Goal: Task Accomplishment & Management: Manage account settings

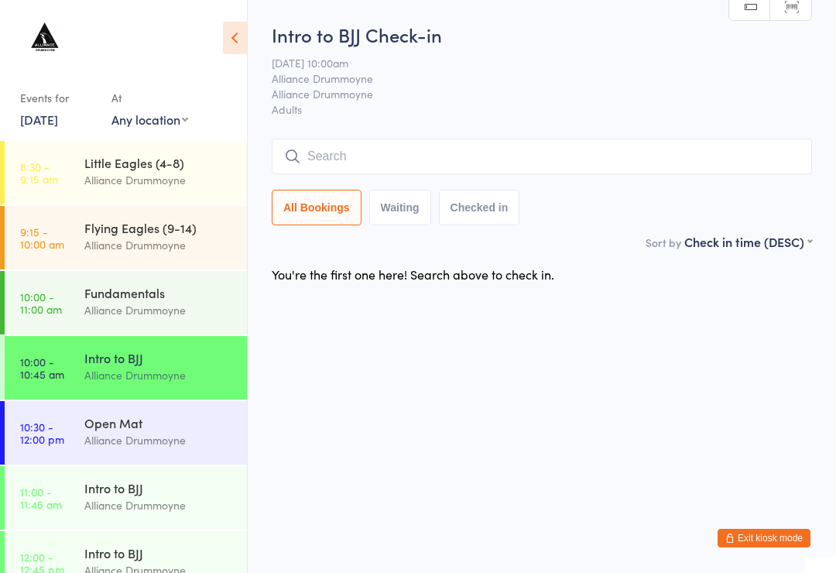
click at [58, 122] on link "[DATE]" at bounding box center [39, 119] width 38 height 17
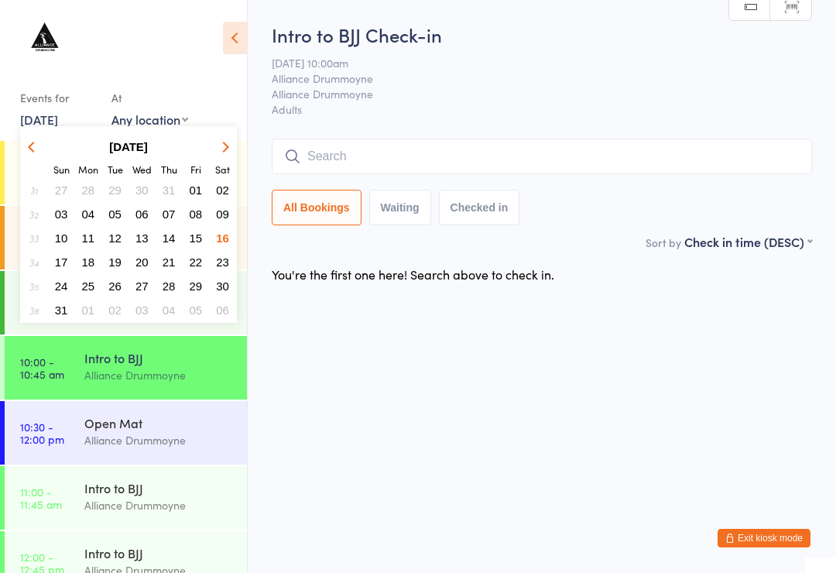
click at [225, 266] on span "23" at bounding box center [222, 262] width 13 height 13
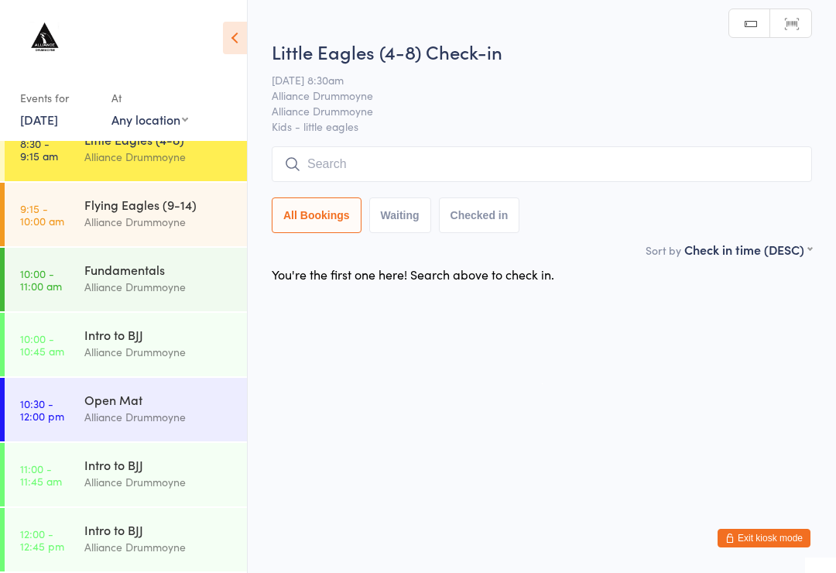
scroll to position [23, 0]
click at [109, 529] on div "Intro to BJJ" at bounding box center [158, 529] width 149 height 17
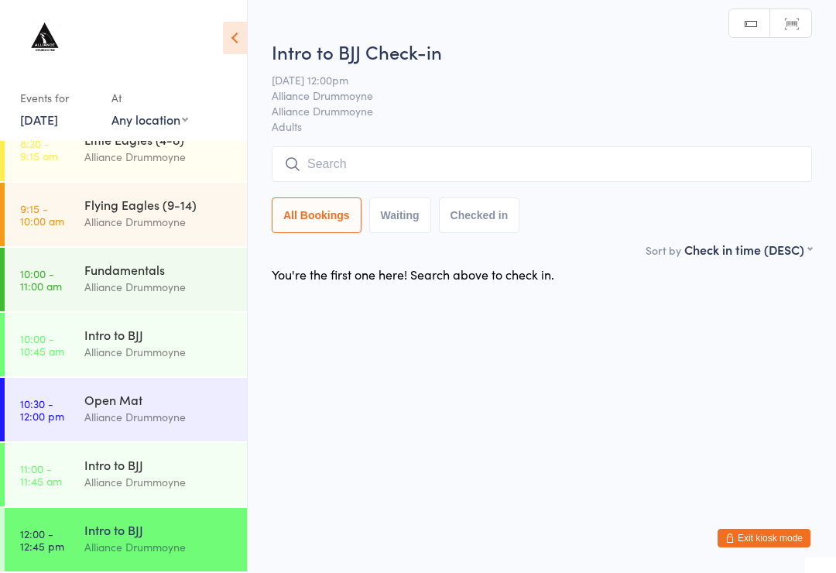
click at [94, 463] on div "Intro to BJJ" at bounding box center [158, 464] width 149 height 17
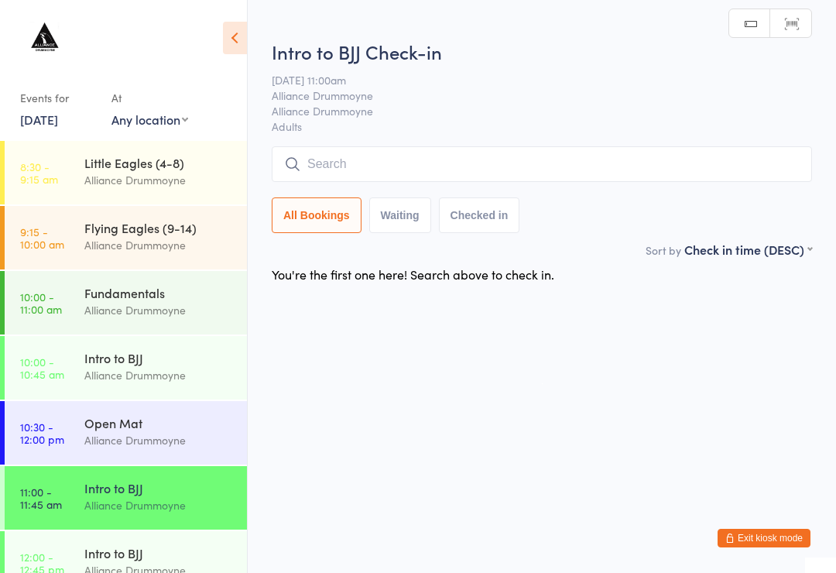
click at [58, 121] on link "[DATE]" at bounding box center [39, 119] width 38 height 17
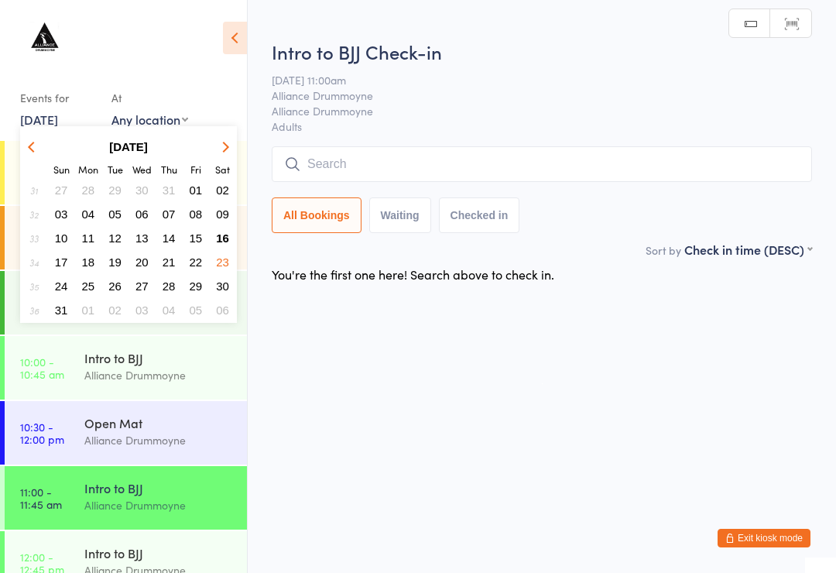
click at [218, 239] on span "16" at bounding box center [222, 238] width 13 height 13
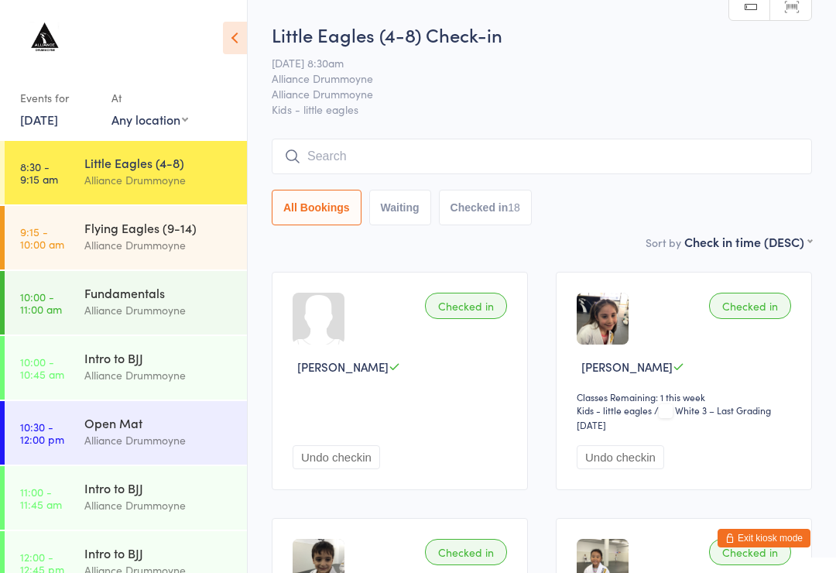
click at [67, 290] on link "10:00 - 11:00 am Fundamentals Alliance Drummoyne" at bounding box center [126, 303] width 242 height 64
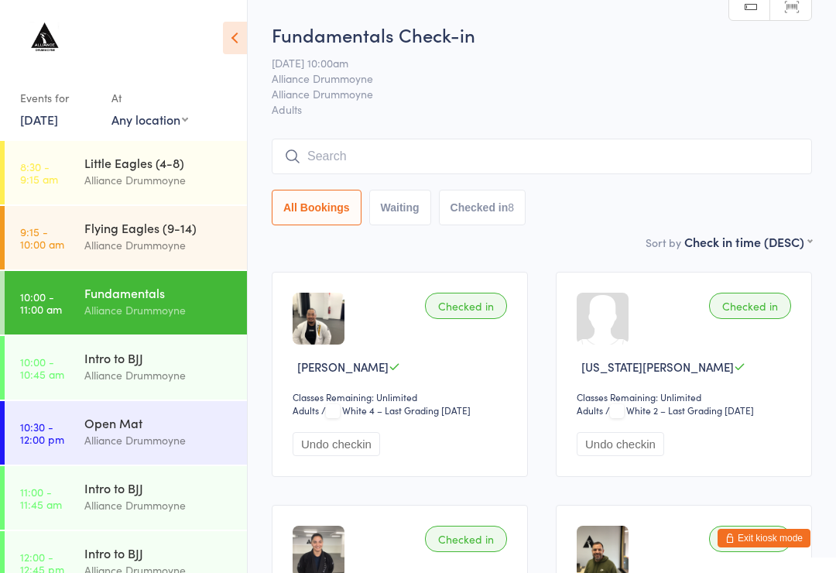
click at [54, 239] on time "9:15 - 10:00 am" at bounding box center [42, 237] width 44 height 25
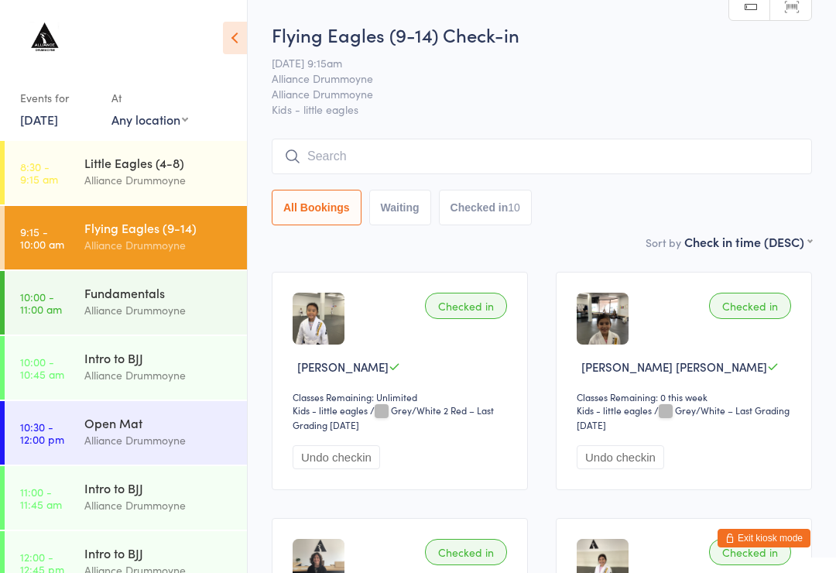
click at [64, 369] on link "10:00 - 10:45 am Intro to BJJ Alliance Drummoyne" at bounding box center [126, 368] width 242 height 64
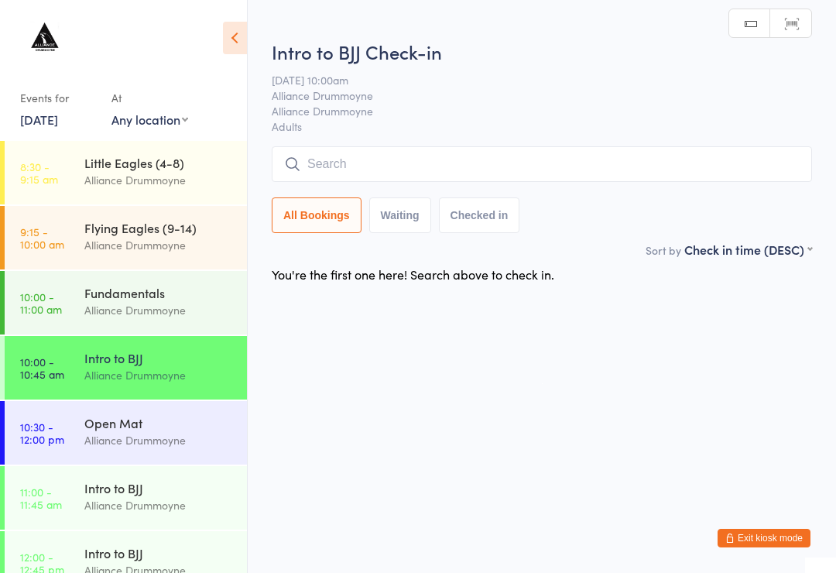
click at [73, 296] on link "10:00 - 11:00 am Fundamentals Alliance Drummoyne" at bounding box center [126, 303] width 242 height 64
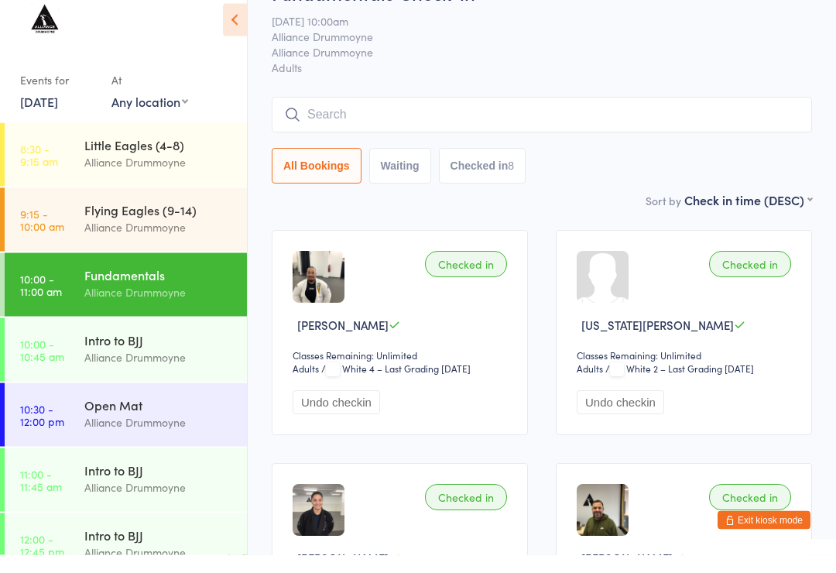
scroll to position [42, 0]
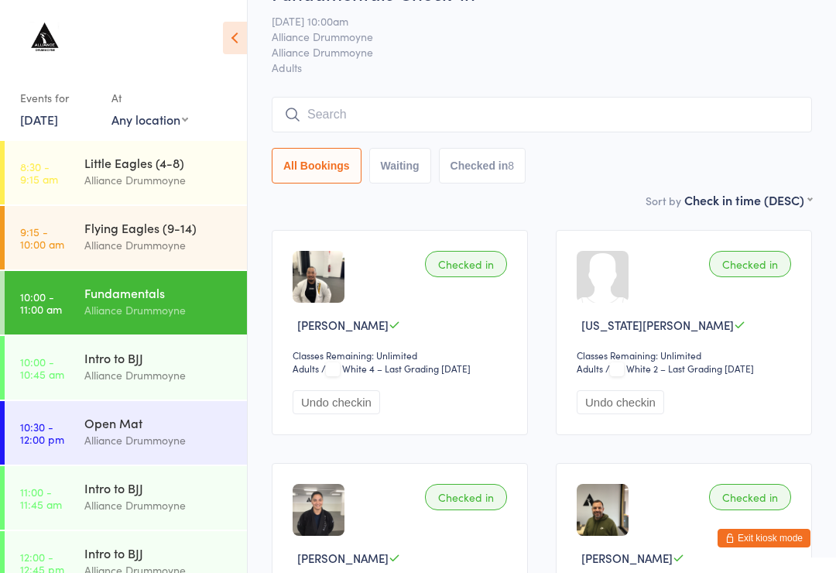
click at [770, 538] on button "Exit kiosk mode" at bounding box center [764, 538] width 93 height 19
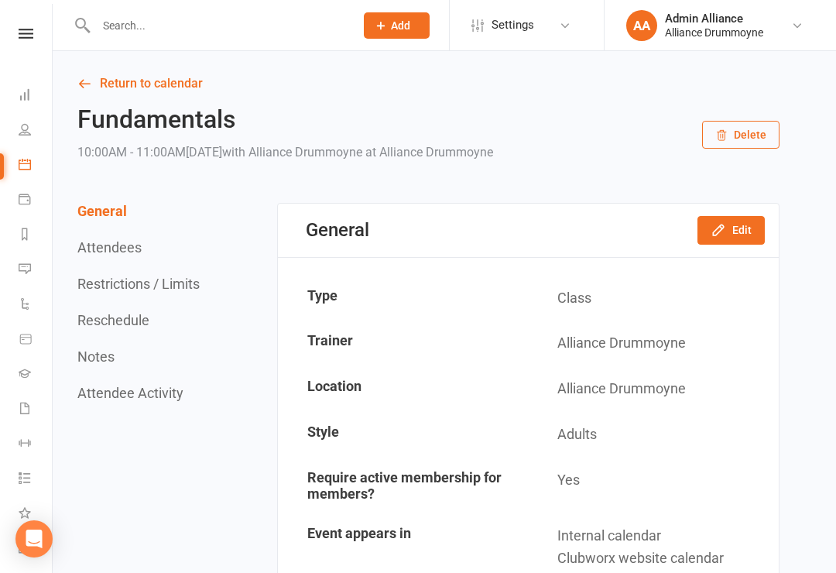
click at [166, 83] on link "Return to calendar" at bounding box center [428, 84] width 702 height 22
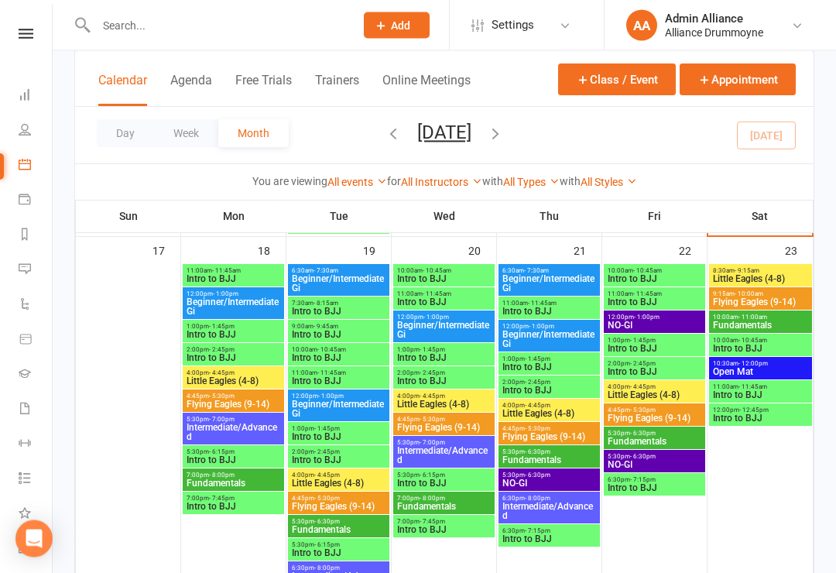
scroll to position [1241, 0]
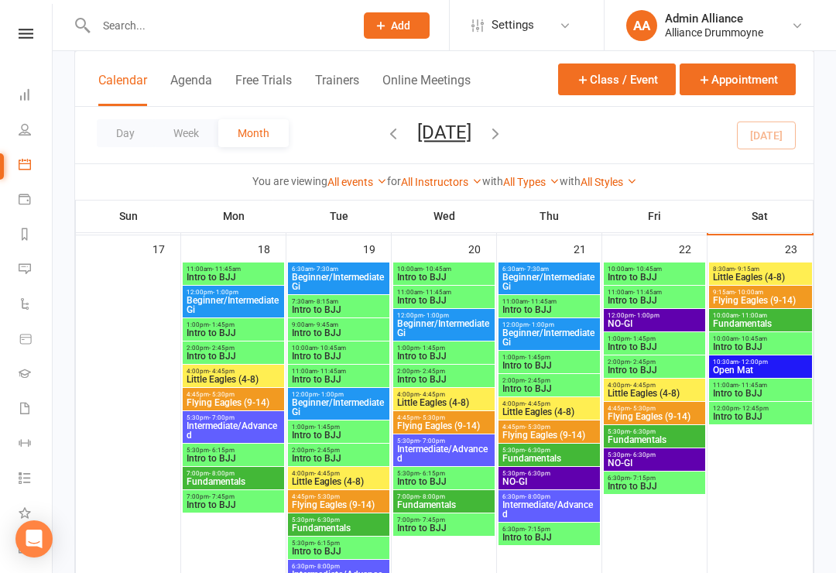
click at [754, 412] on span "Intro to BJJ" at bounding box center [761, 416] width 97 height 9
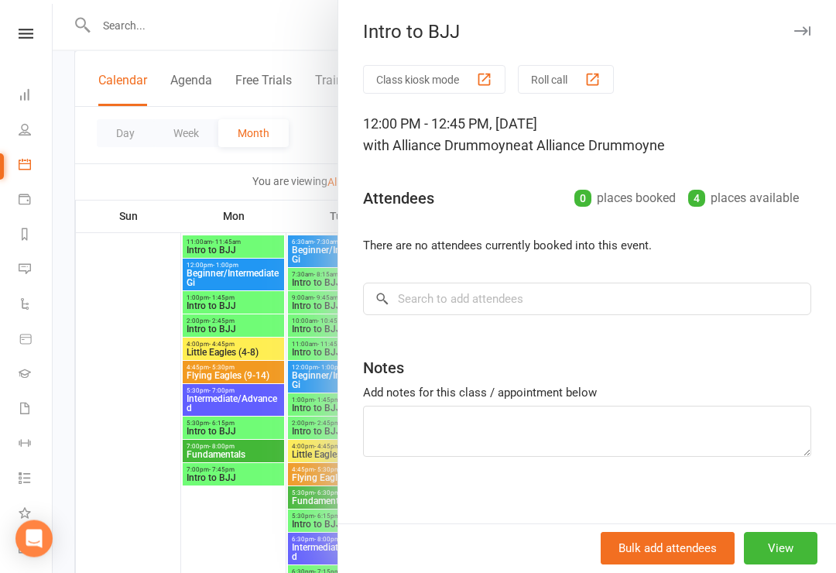
click at [774, 565] on button "View" at bounding box center [781, 549] width 74 height 33
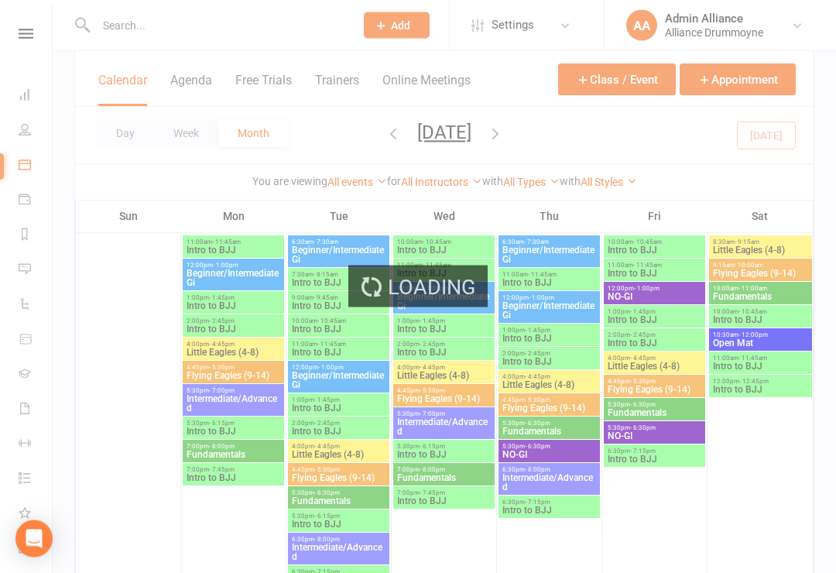
scroll to position [1268, 0]
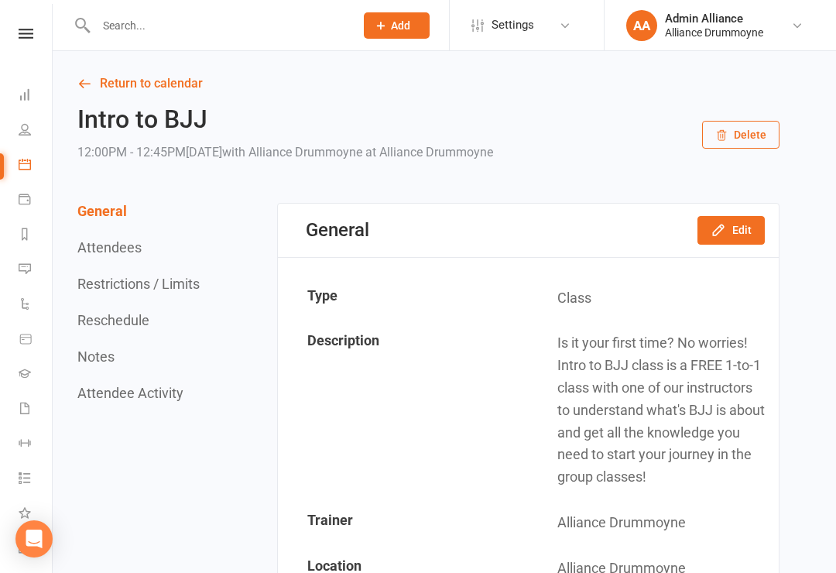
click at [746, 129] on button "Delete" at bounding box center [740, 135] width 77 height 28
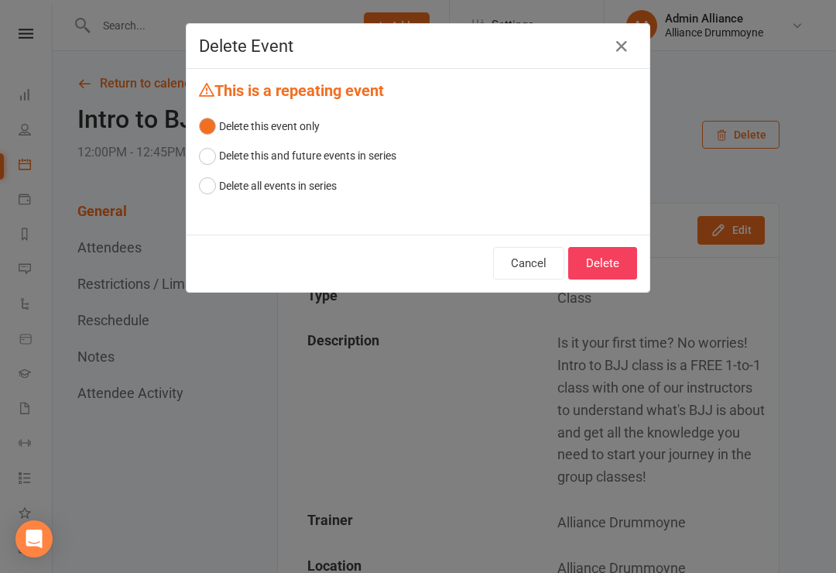
click at [615, 260] on button "Delete" at bounding box center [602, 263] width 69 height 33
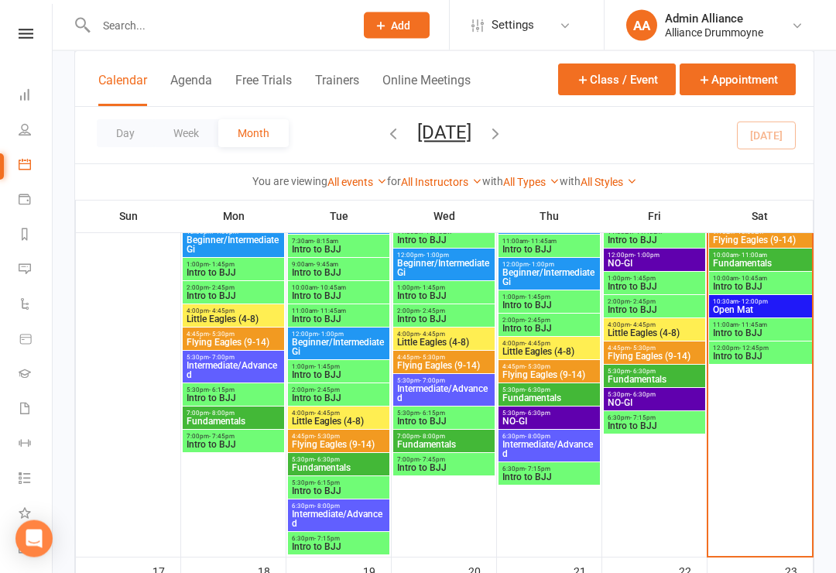
scroll to position [902, 0]
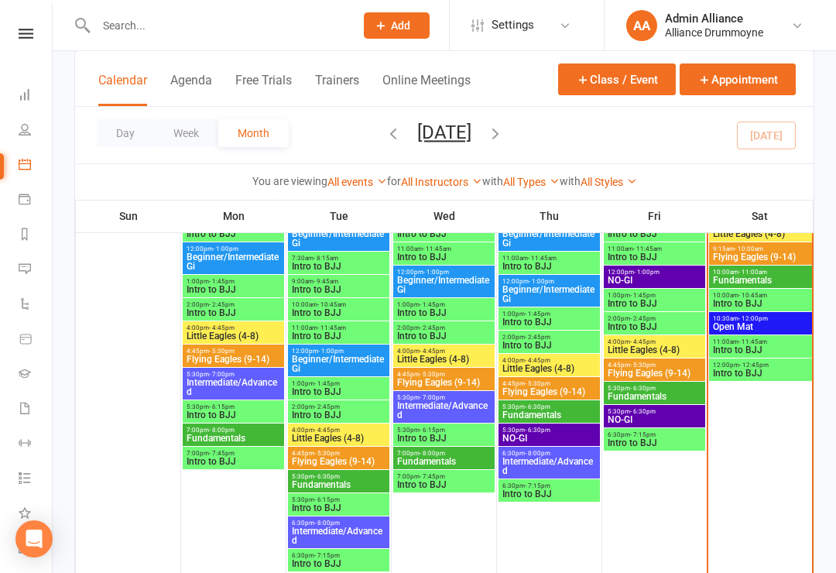
click at [739, 348] on span "Intro to BJJ" at bounding box center [761, 349] width 97 height 9
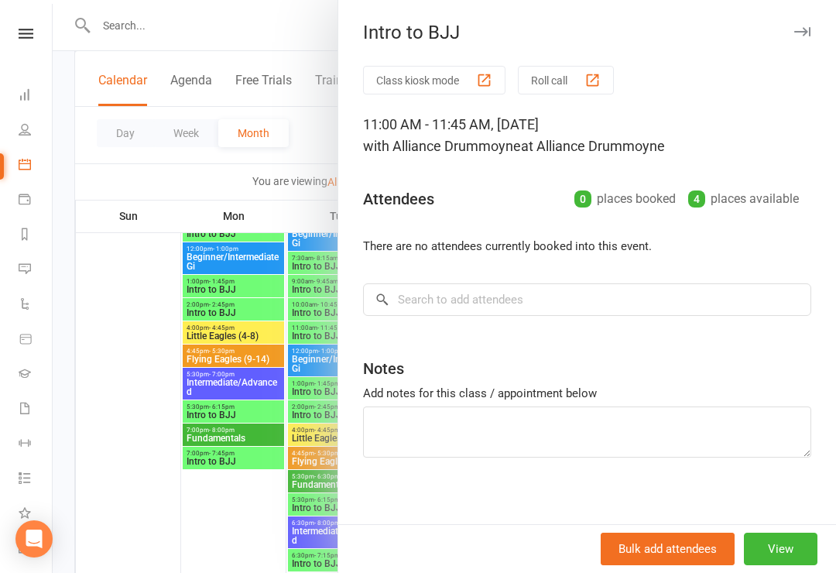
click at [259, 233] on div at bounding box center [445, 286] width 784 height 573
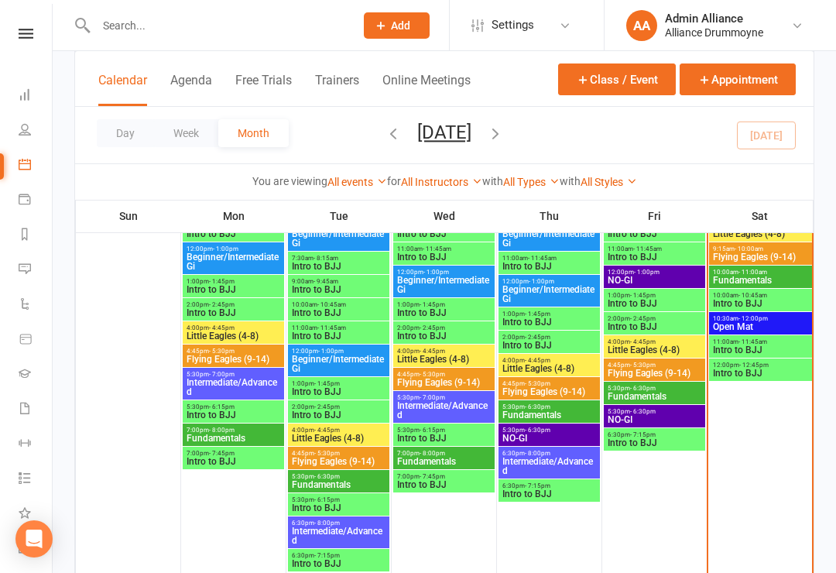
click at [744, 370] on span "Intro to BJJ" at bounding box center [761, 373] width 97 height 9
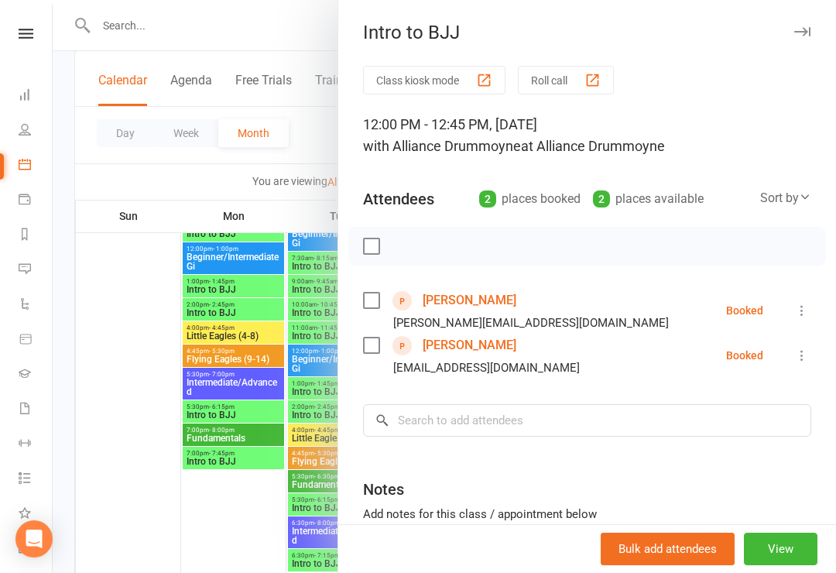
click at [799, 304] on icon at bounding box center [802, 310] width 15 height 15
click at [710, 404] on link "Check in" at bounding box center [734, 402] width 153 height 31
click at [286, 205] on div at bounding box center [445, 286] width 784 height 573
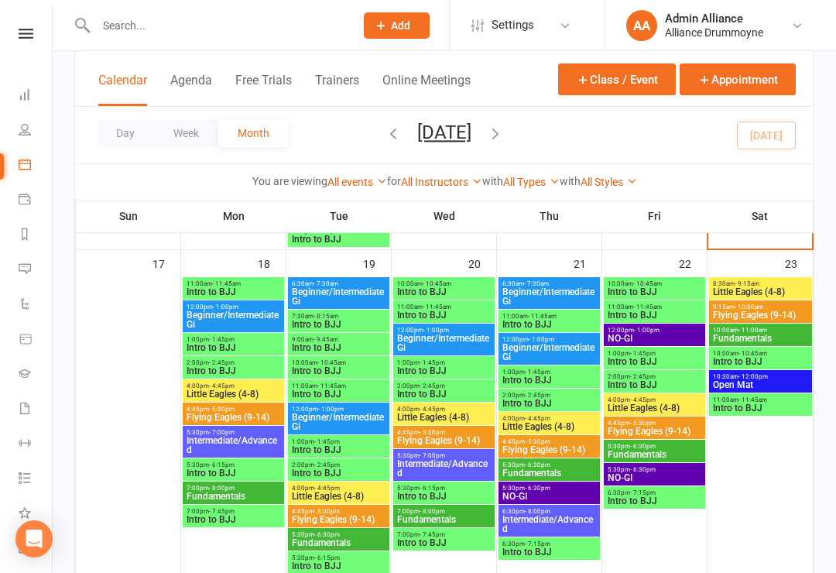
scroll to position [1225, 0]
